Goal: Download file/media

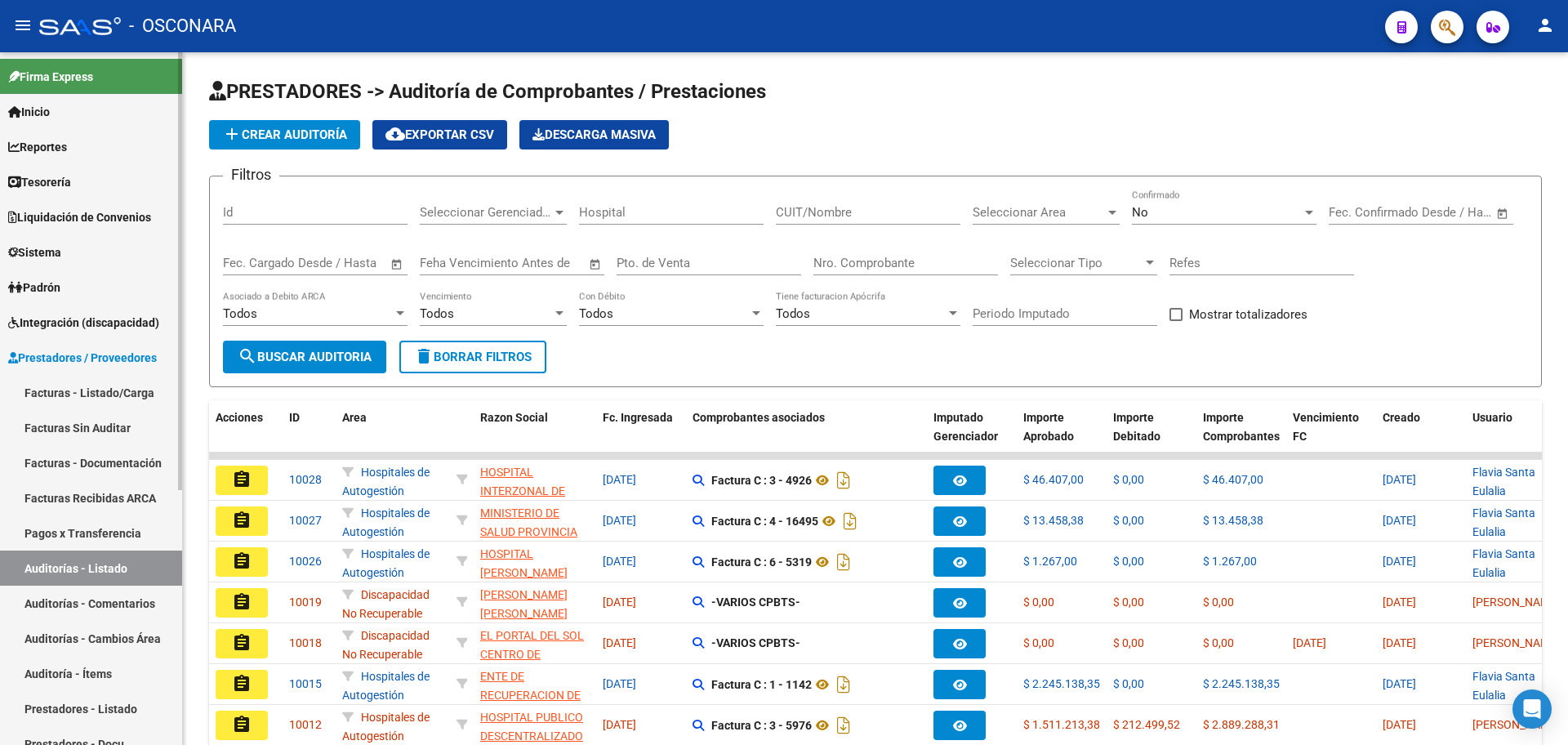
scroll to position [238, 0]
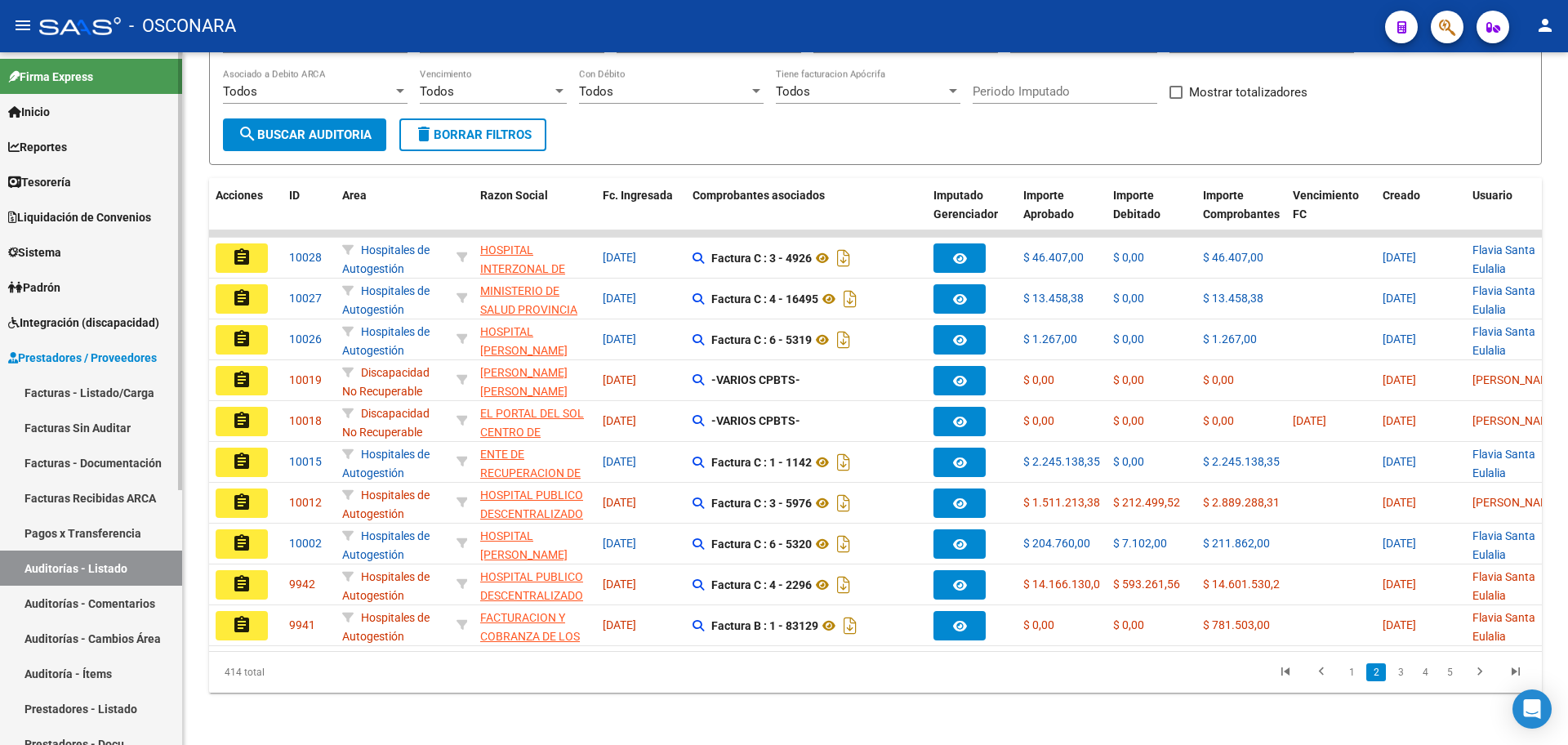
click at [116, 357] on span "Prestadores / Proveedores" at bounding box center [82, 358] width 148 height 18
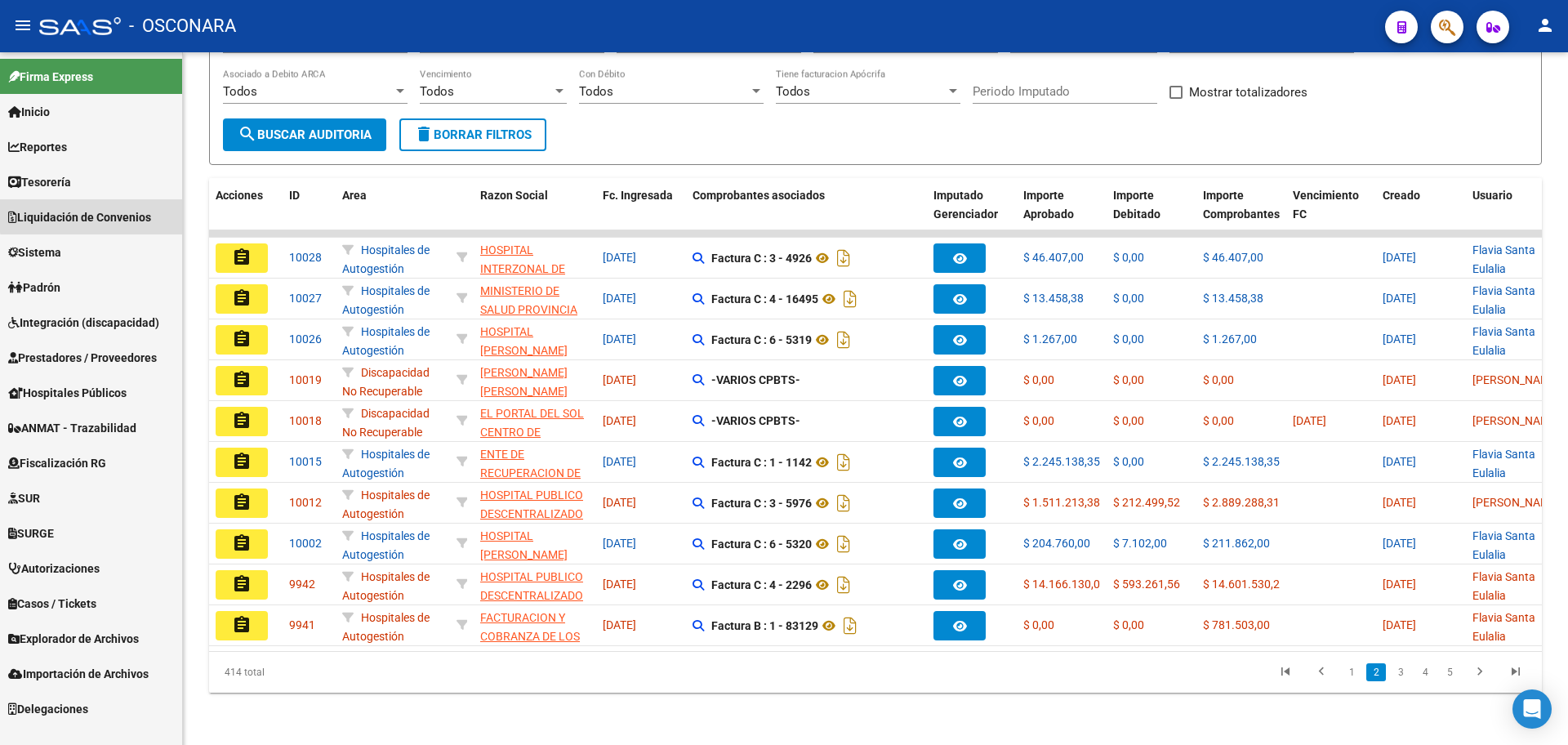
click at [136, 212] on span "Liquidación de Convenios" at bounding box center [79, 217] width 143 height 18
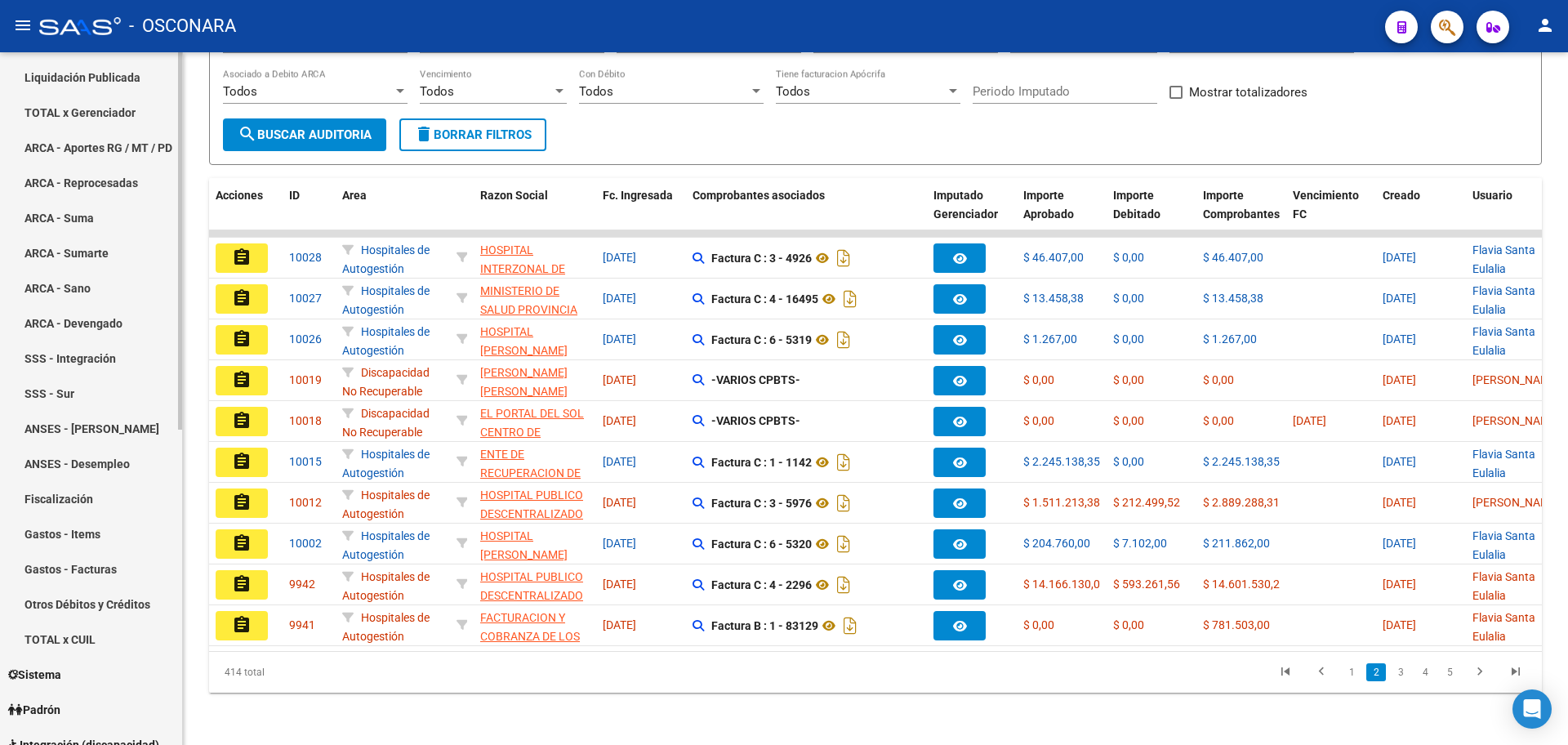
scroll to position [204, 0]
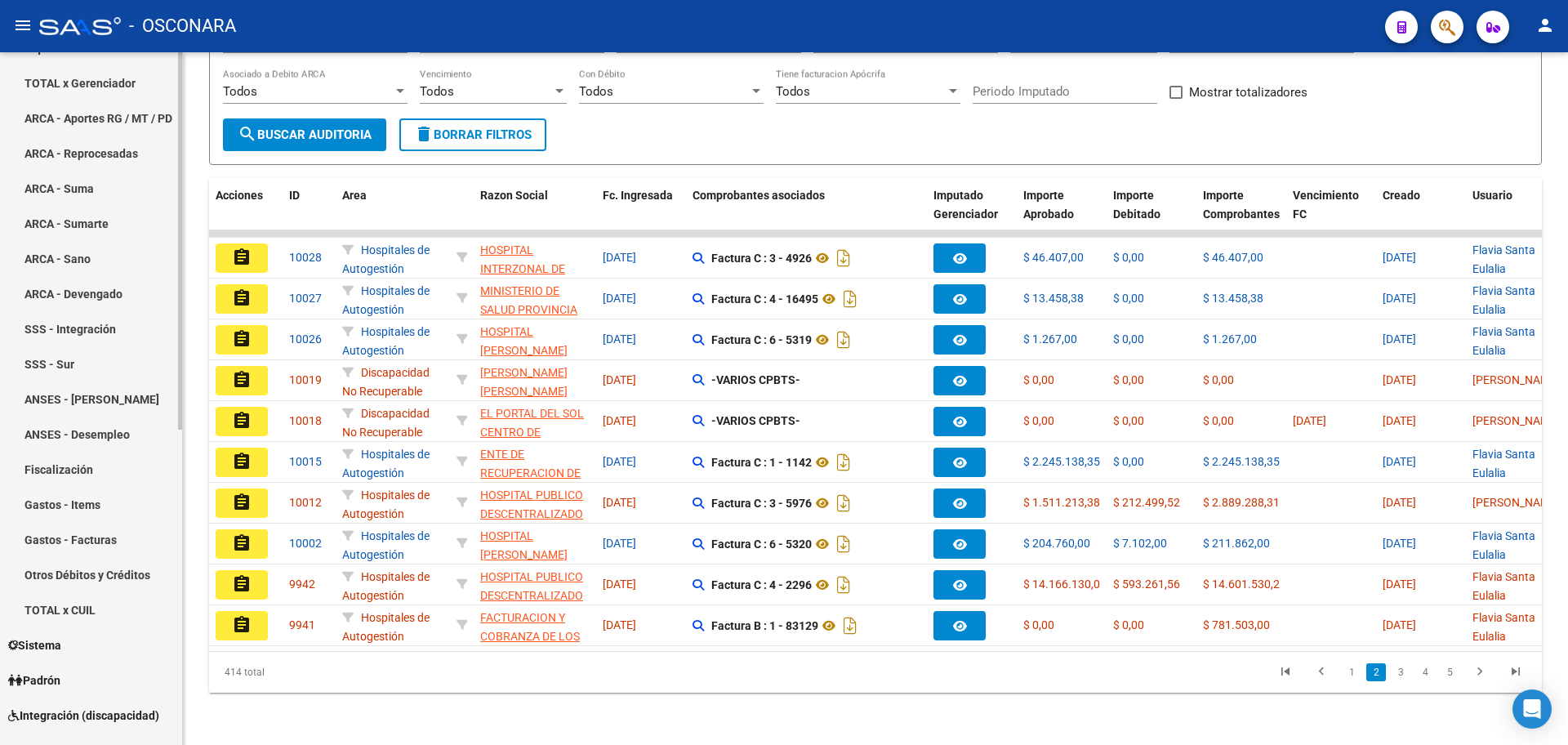
click at [139, 432] on link "ANSES - Desempleo" at bounding box center [91, 434] width 182 height 35
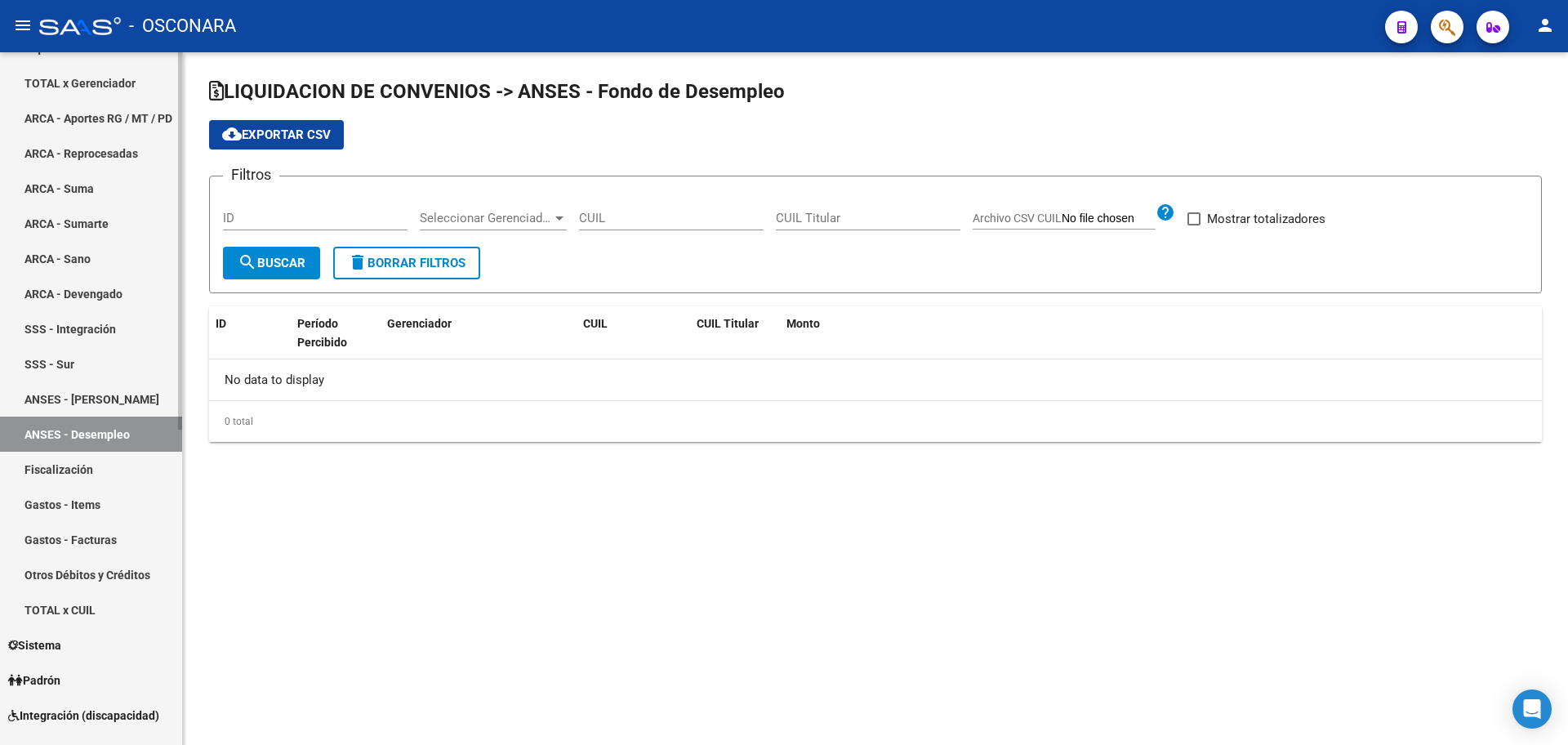
checkbox input "true"
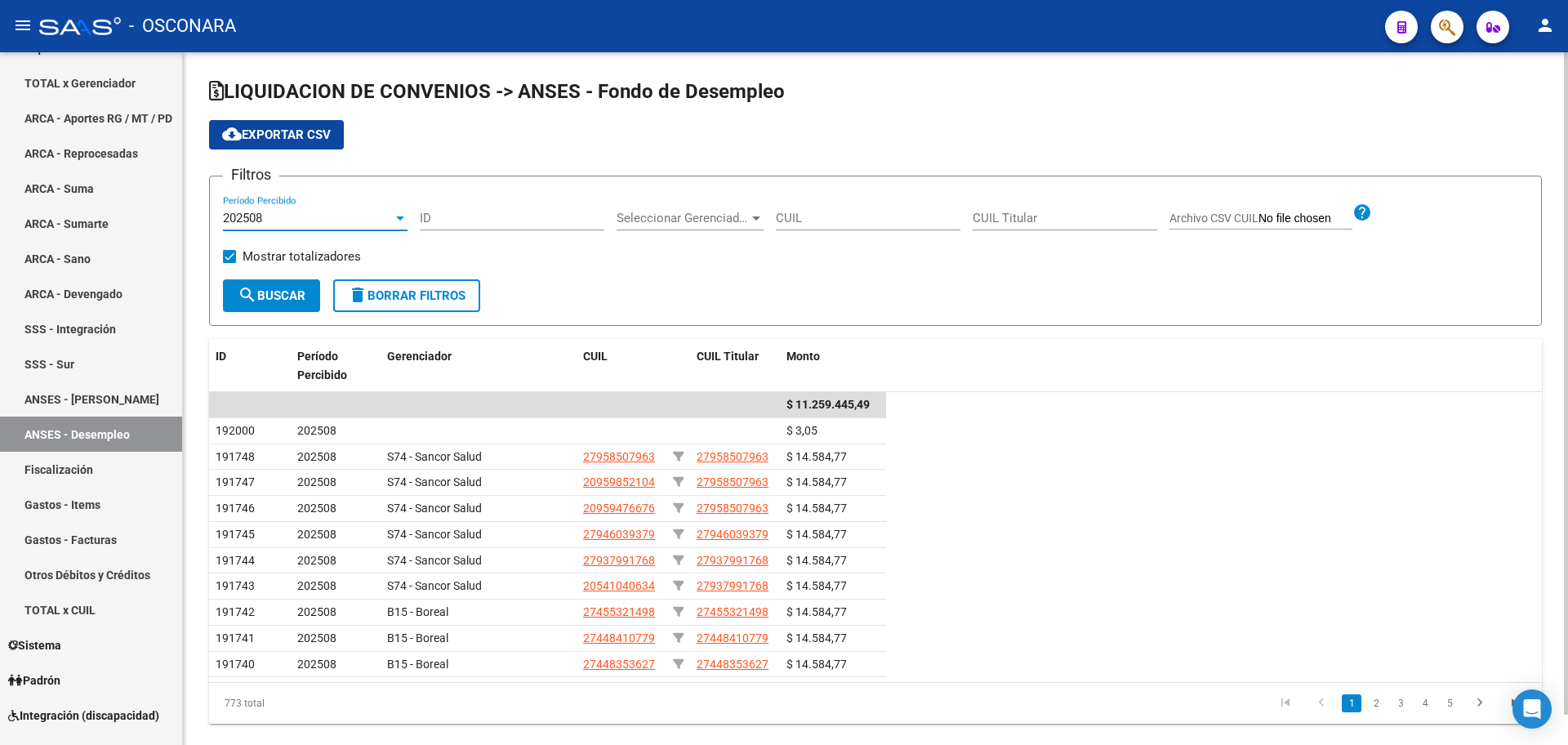
click at [316, 215] on div "202508" at bounding box center [307, 218] width 170 height 14
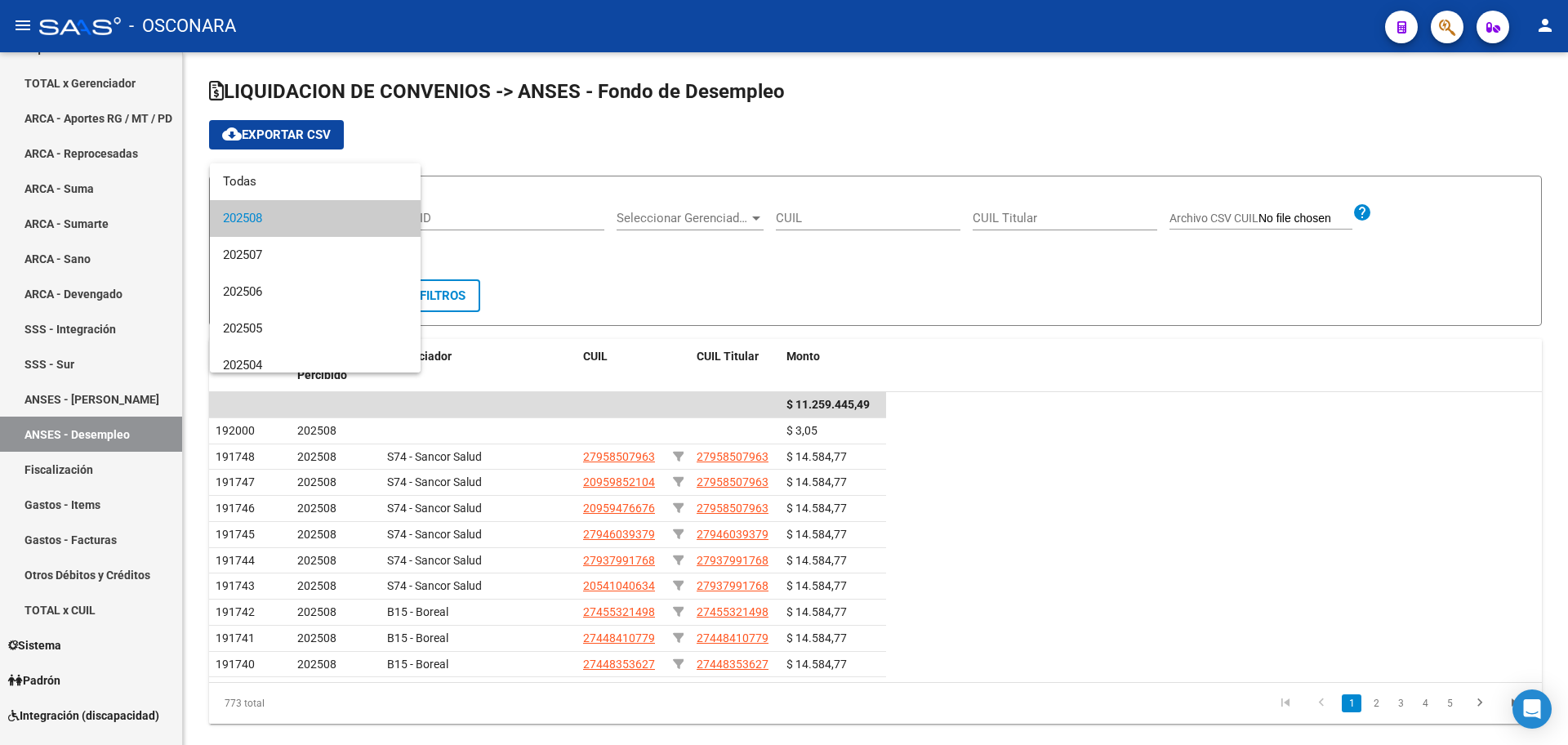
click at [567, 277] on div at bounding box center [784, 372] width 1568 height 745
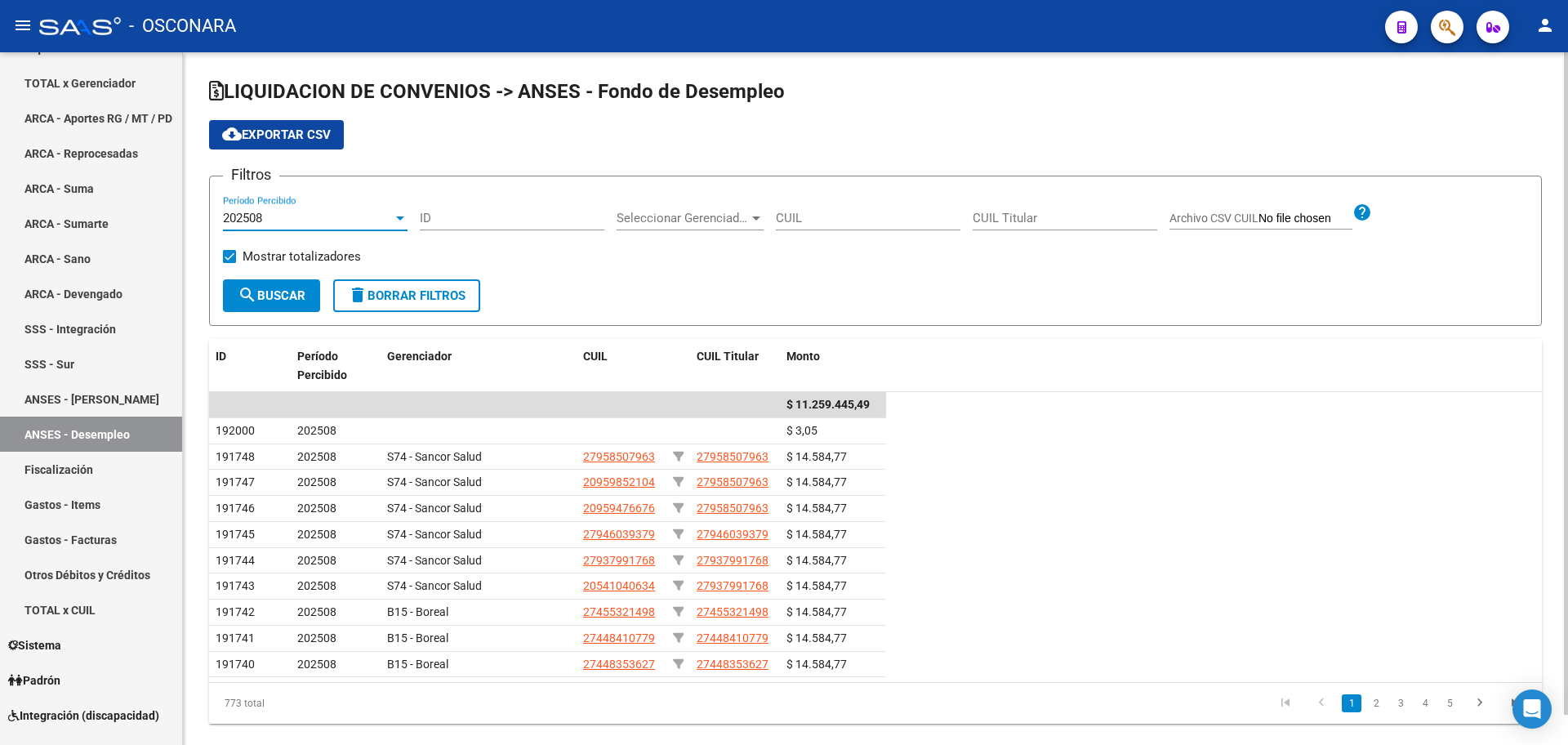
click at [362, 213] on div "202508" at bounding box center [307, 218] width 170 height 14
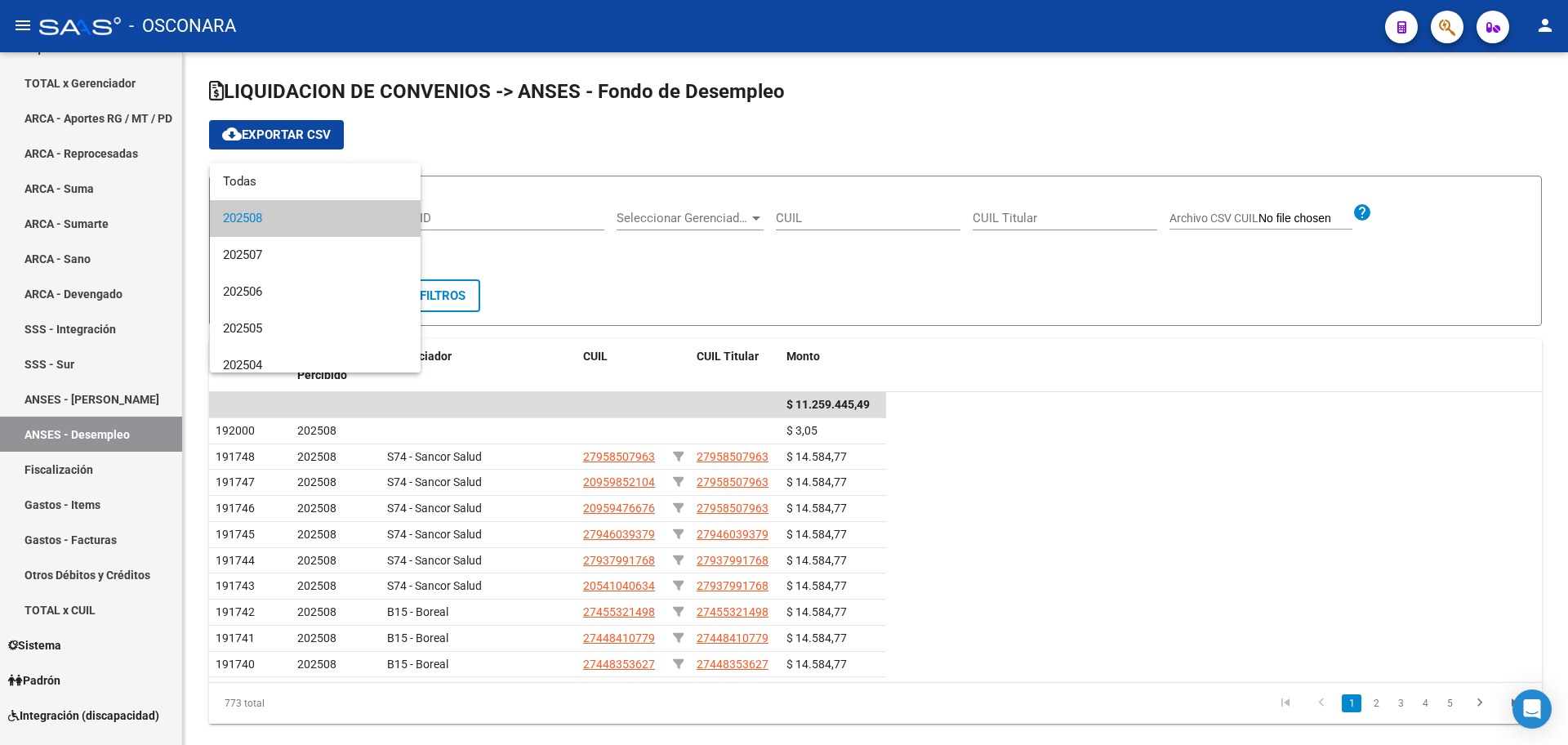
click at [528, 142] on div at bounding box center [784, 372] width 1568 height 745
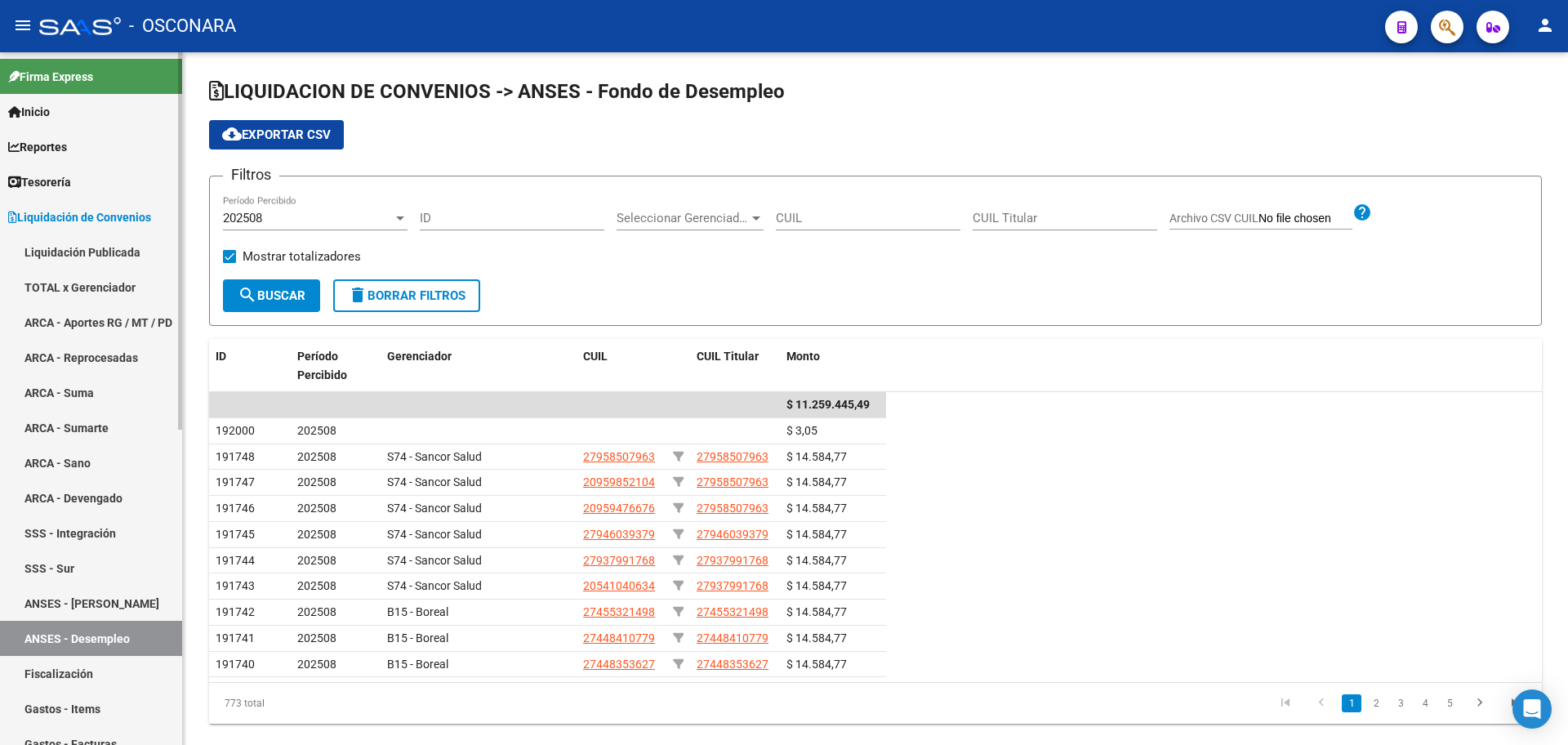
click at [122, 245] on link "Liquidación Publicada" at bounding box center [91, 252] width 182 height 35
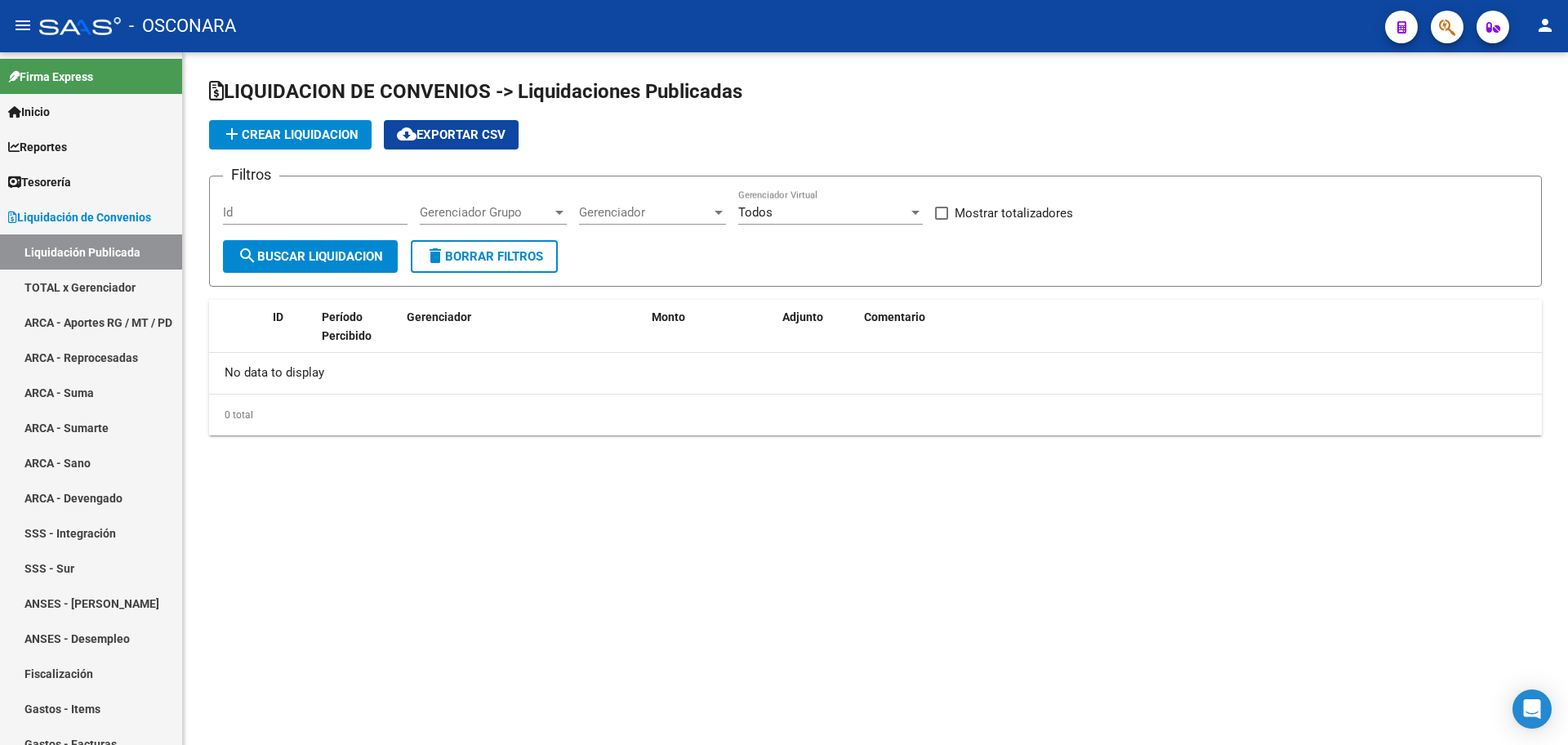
checkbox input "true"
click at [115, 291] on link "TOTAL x Gerenciador" at bounding box center [91, 287] width 182 height 35
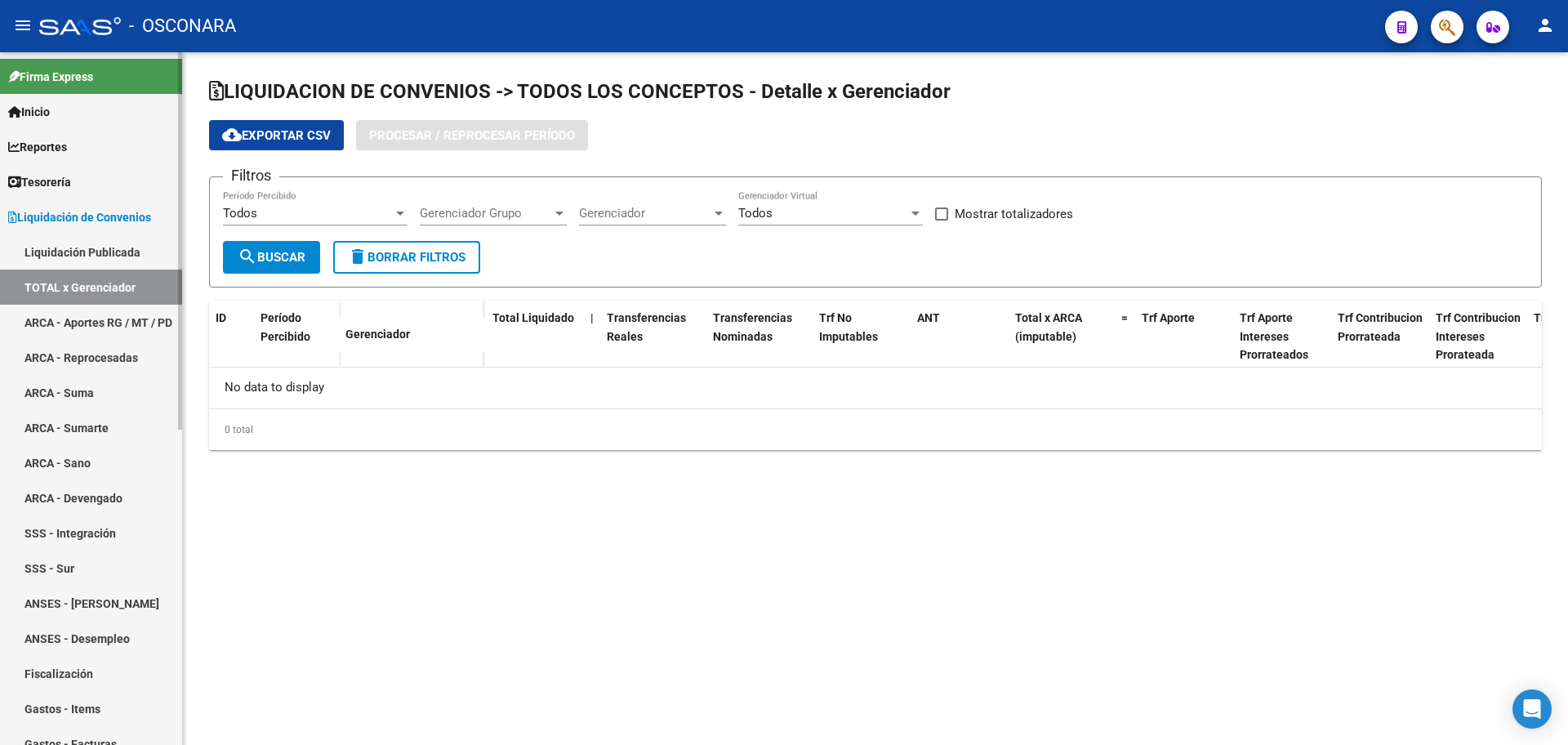
checkbox input "true"
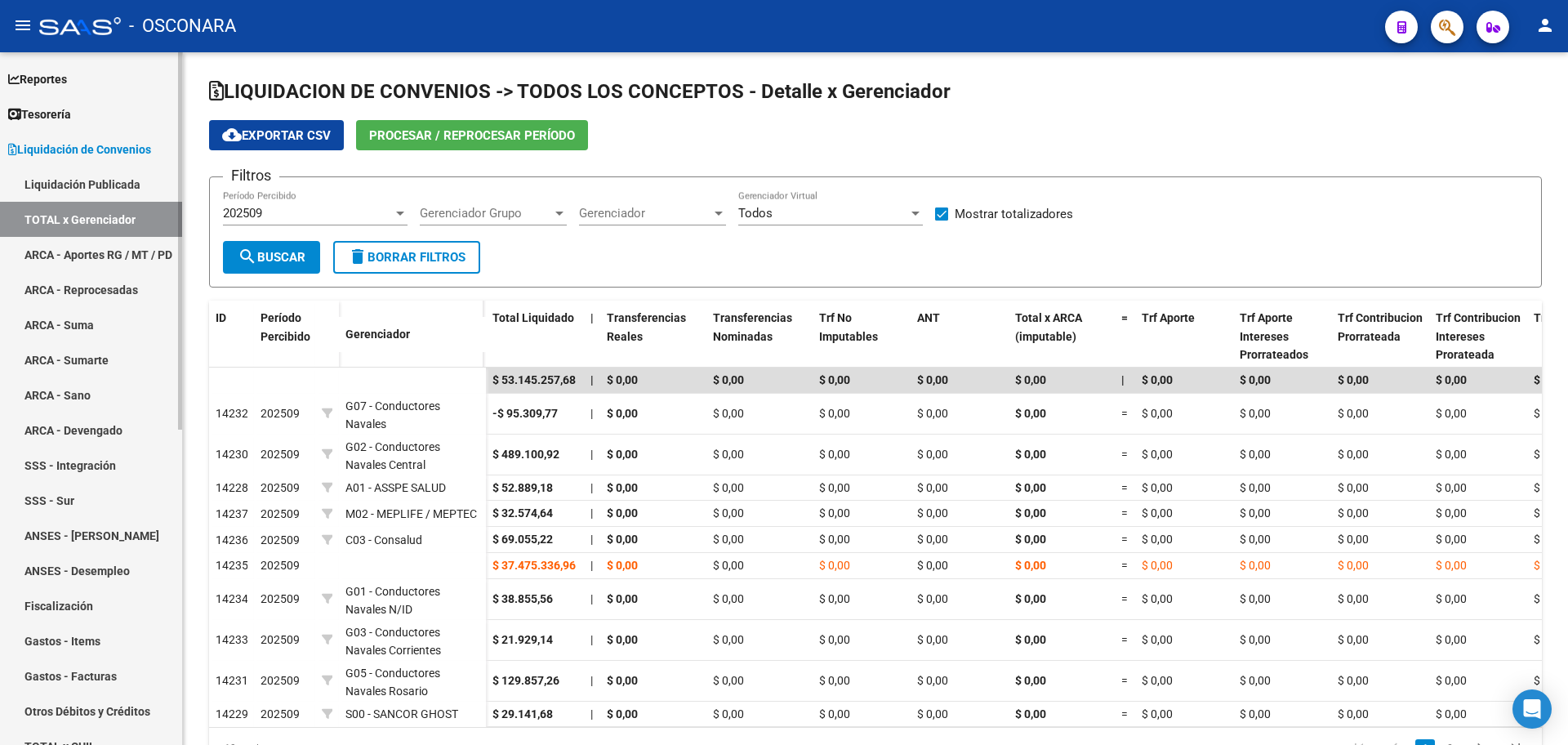
scroll to position [102, 0]
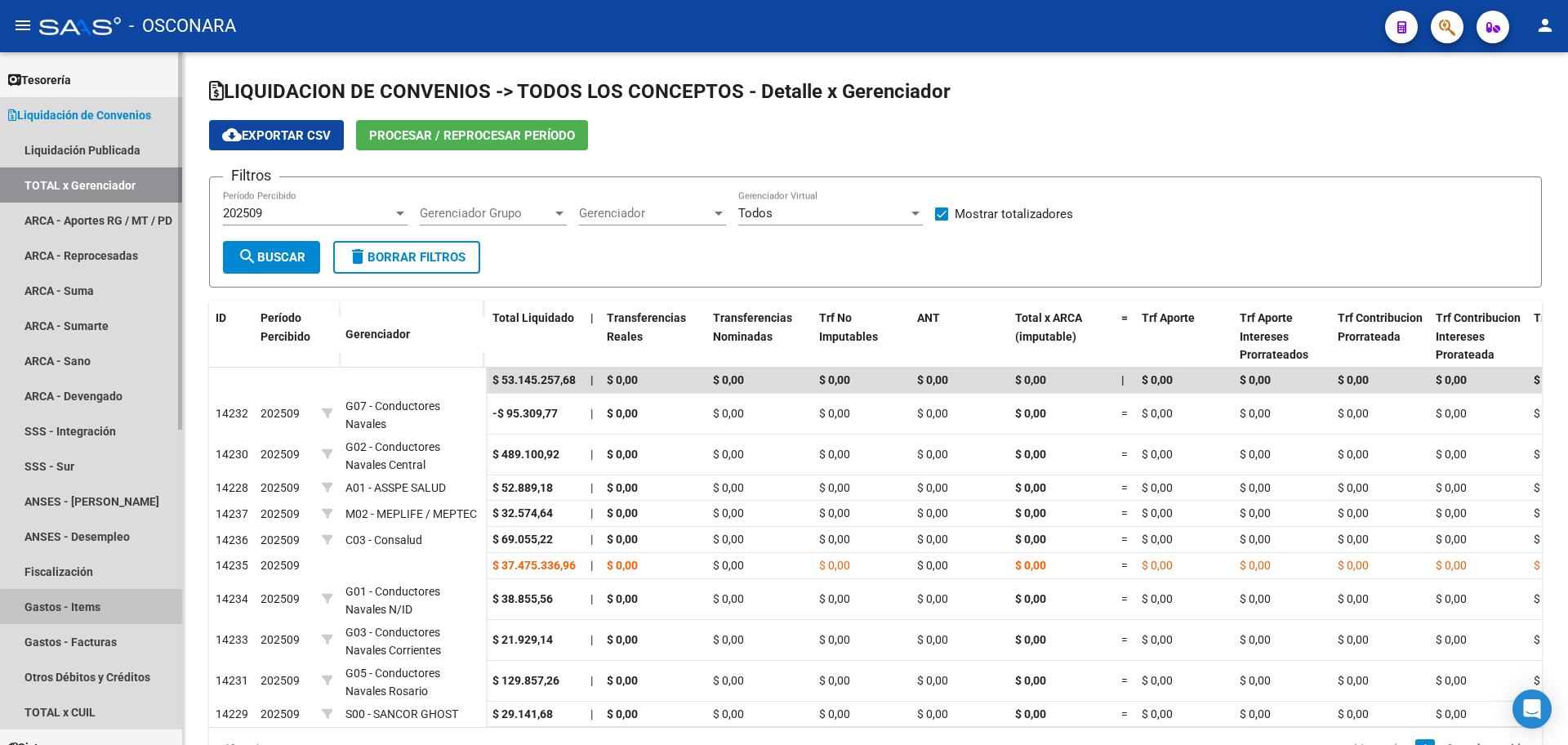
click at [128, 614] on link "Gastos - Items" at bounding box center [91, 606] width 182 height 35
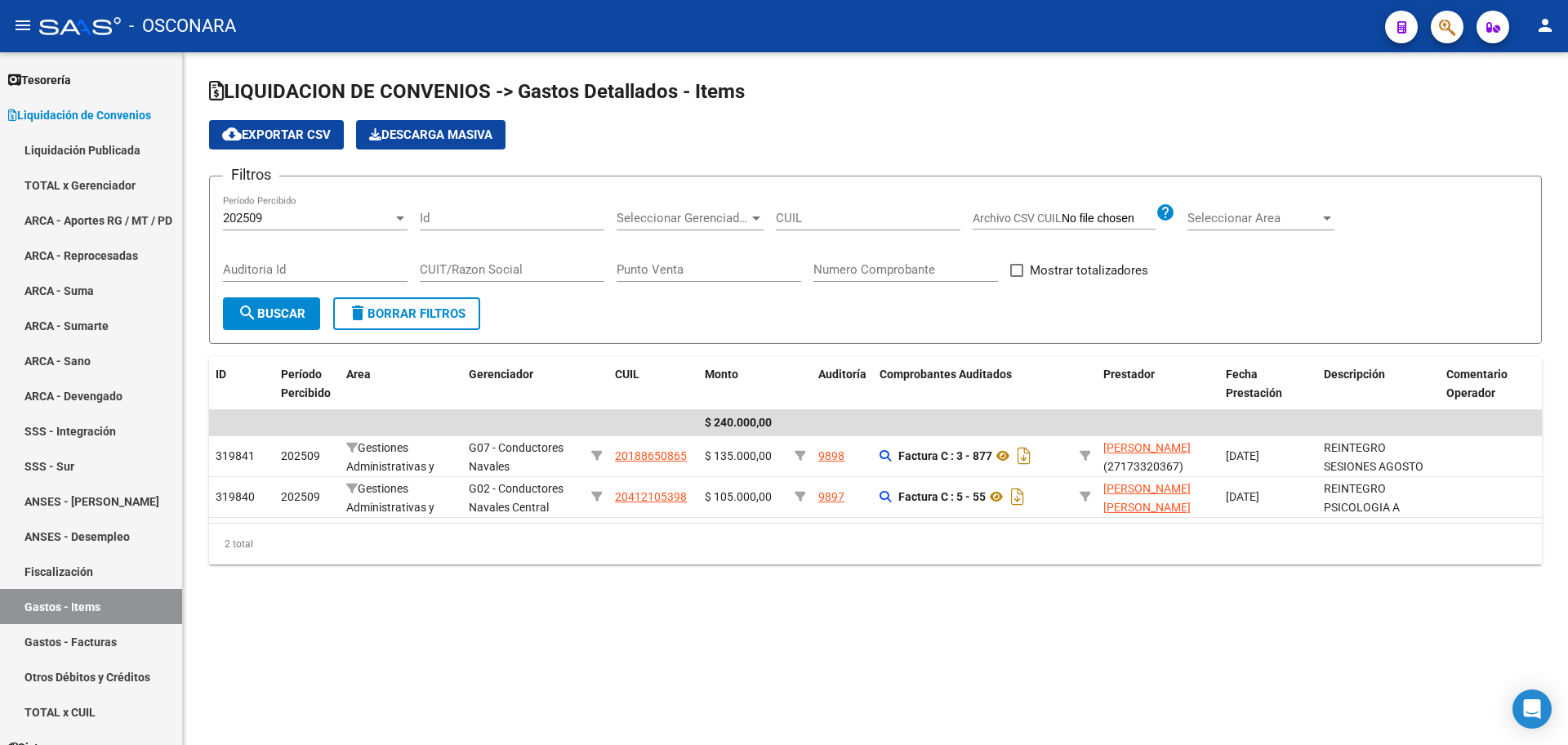
click at [308, 222] on div "202509" at bounding box center [307, 218] width 170 height 14
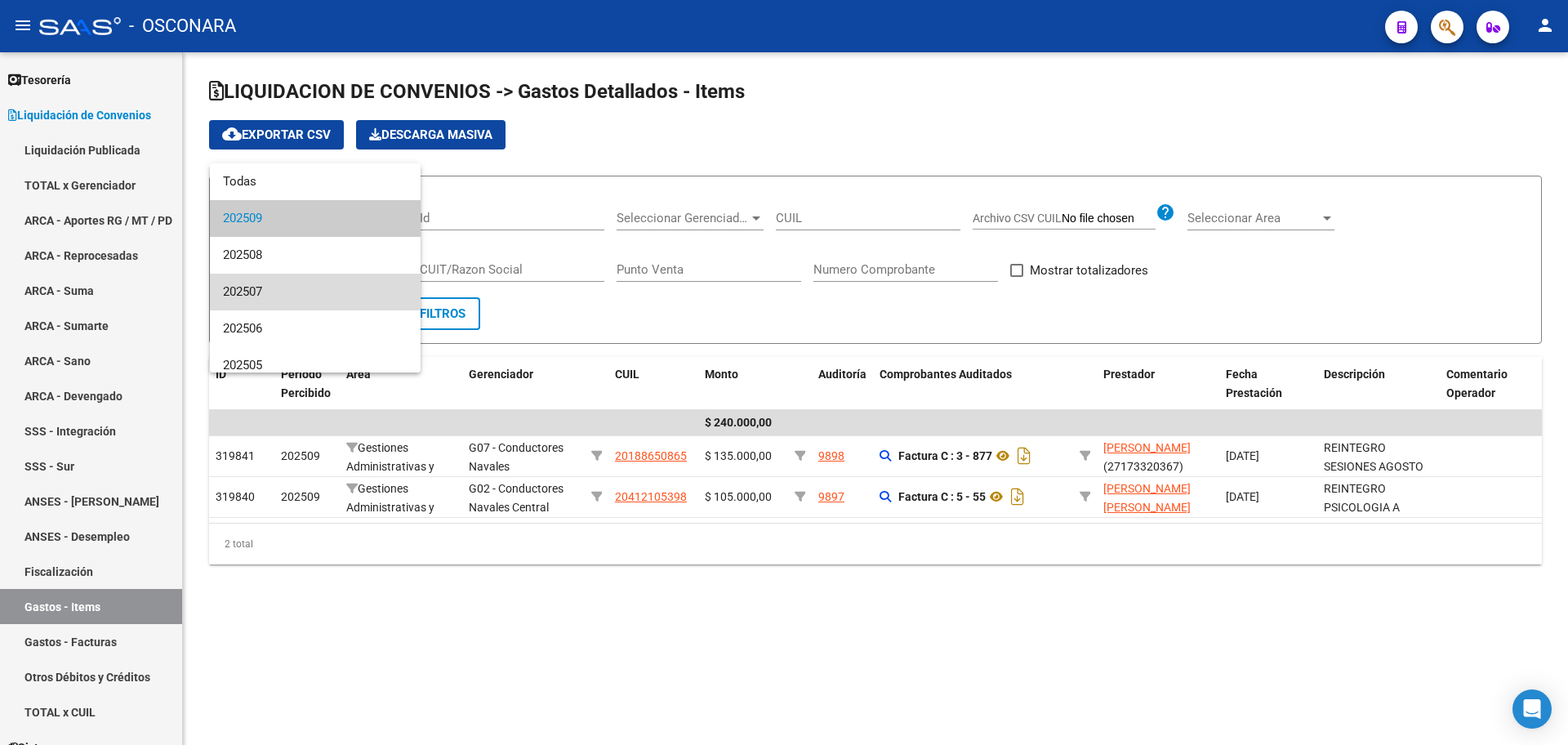
click at [324, 288] on span "202507" at bounding box center [315, 292] width 185 height 37
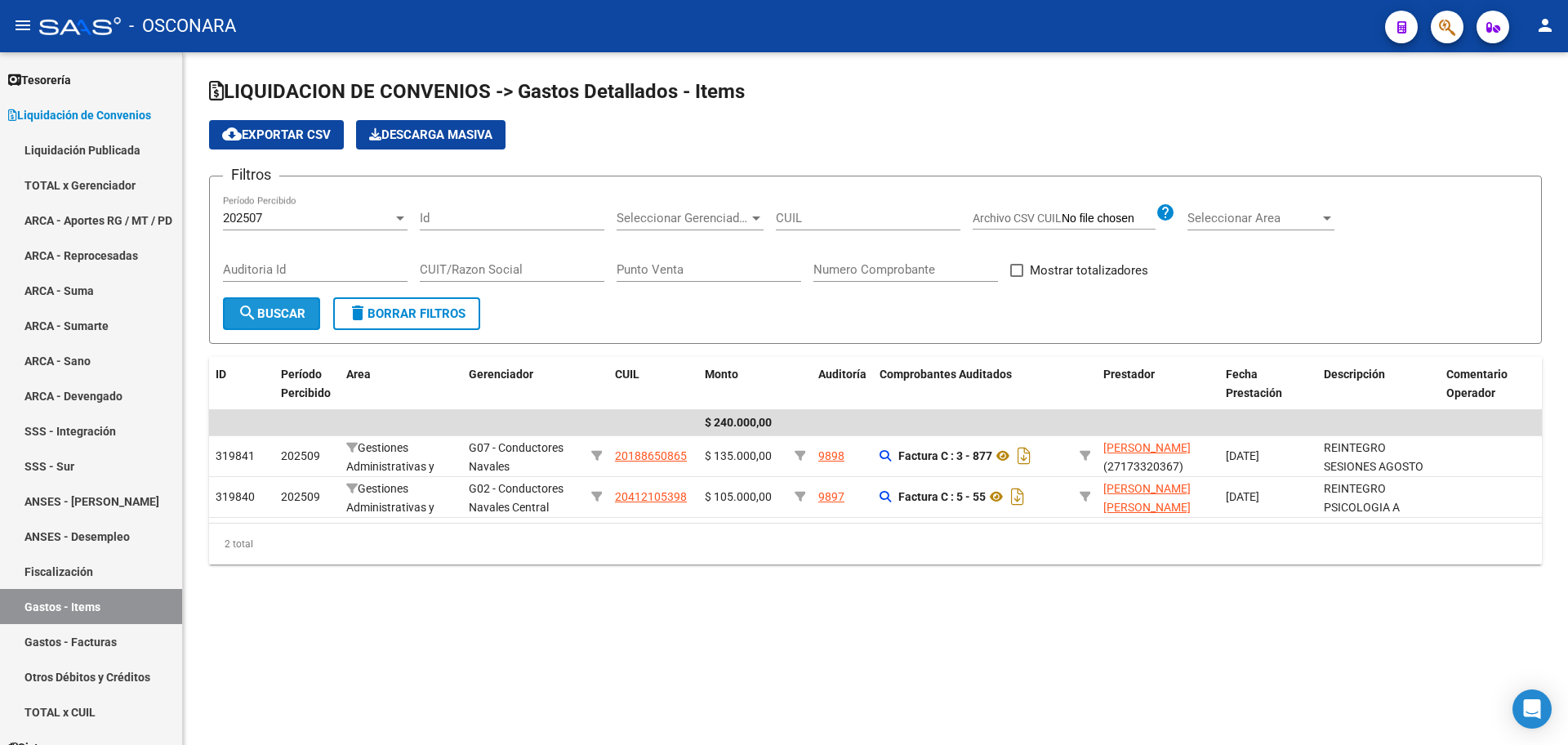
click at [244, 314] on mat-icon "search" at bounding box center [248, 312] width 19 height 19
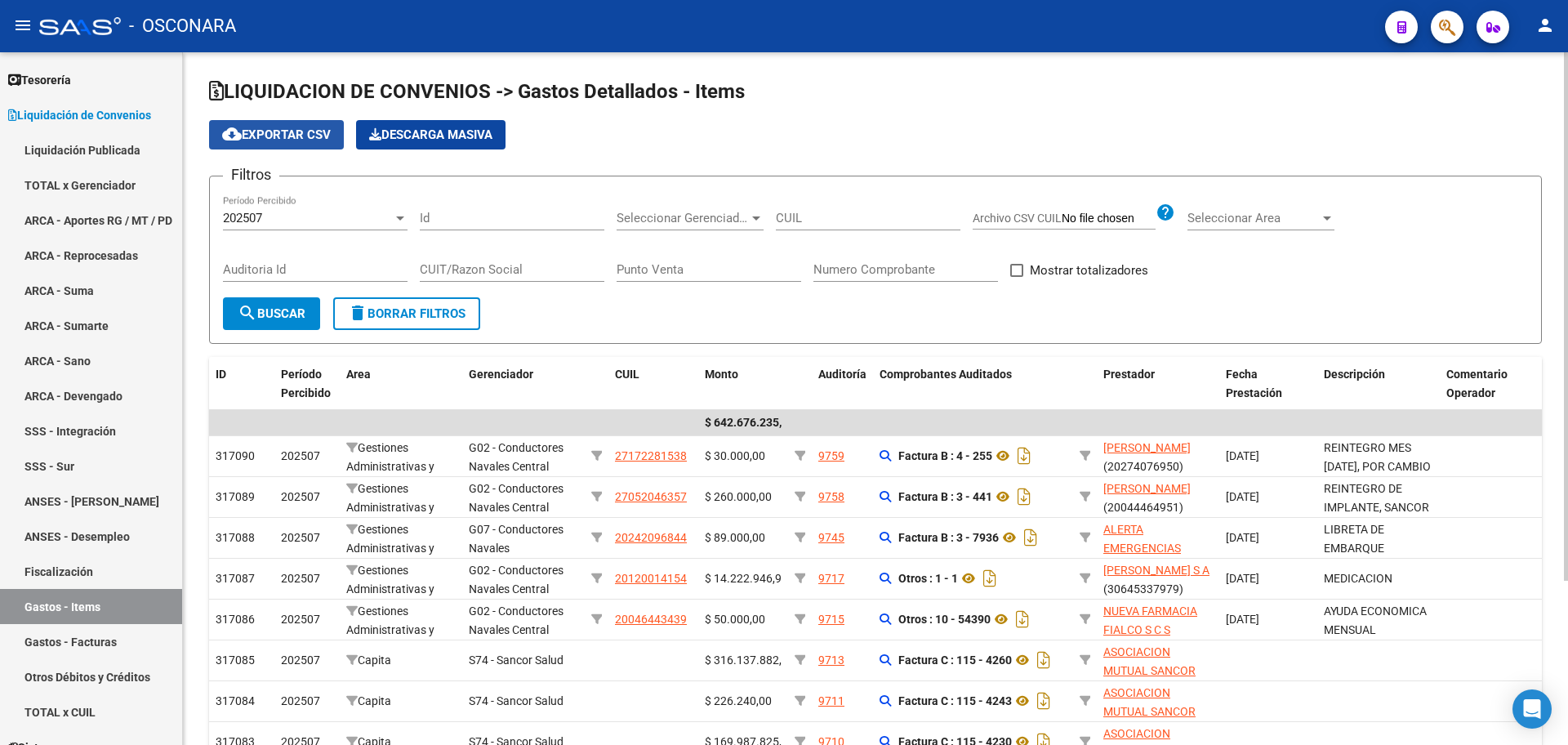
click at [274, 138] on span "cloud_download Exportar CSV" at bounding box center [276, 134] width 109 height 14
click at [109, 601] on link "Gastos - Items" at bounding box center [91, 606] width 182 height 35
click at [311, 209] on div "202507 Período Percibido" at bounding box center [315, 213] width 185 height 35
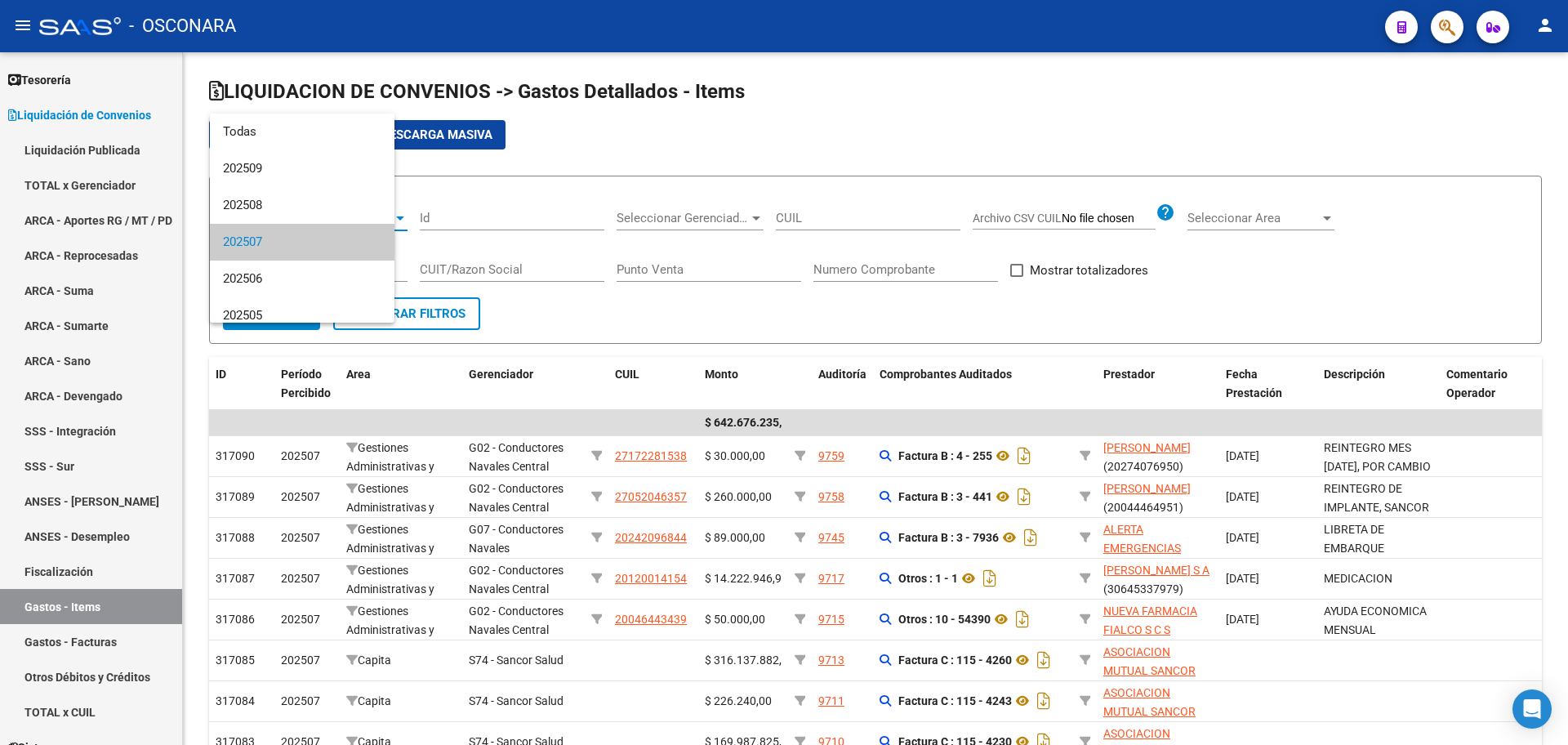
scroll to position [24, 0]
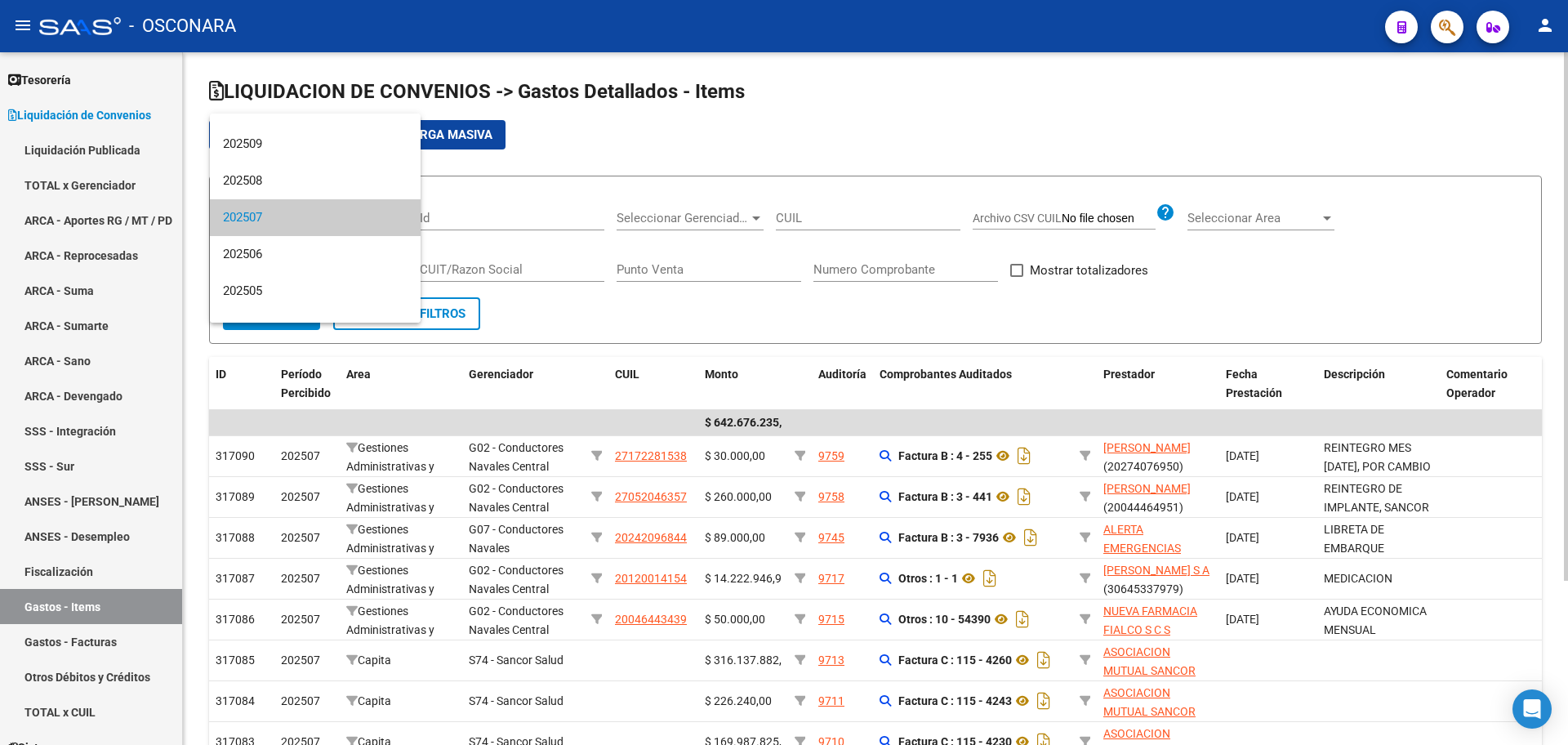
drag, startPoint x: 325, startPoint y: 206, endPoint x: 325, endPoint y: 221, distance: 15.0
click at [325, 205] on span "202507" at bounding box center [315, 218] width 185 height 37
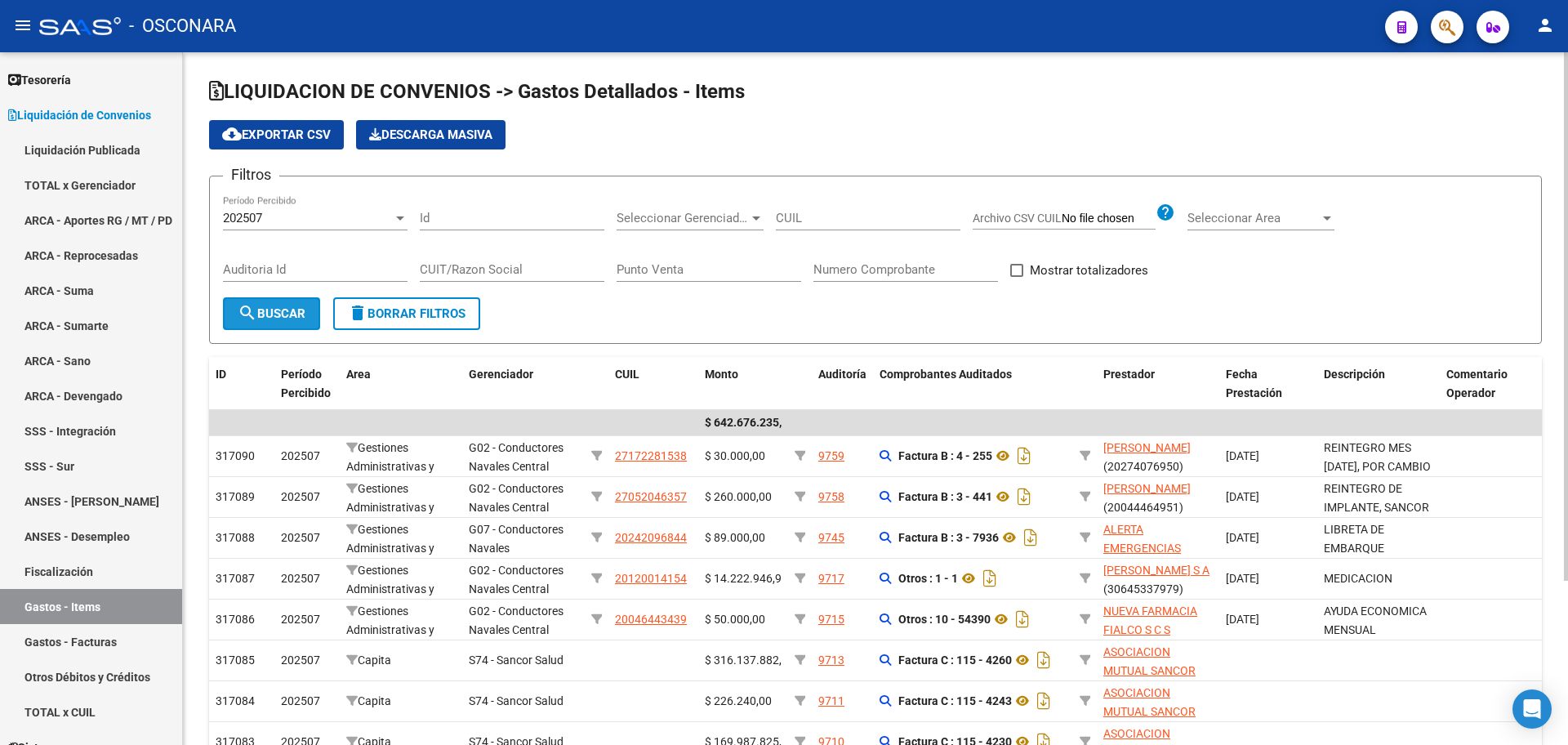
click at [293, 312] on span "search Buscar" at bounding box center [272, 313] width 67 height 14
click at [324, 135] on span "cloud_download Exportar CSV" at bounding box center [276, 134] width 109 height 14
